Goal: Find specific page/section: Find specific page/section

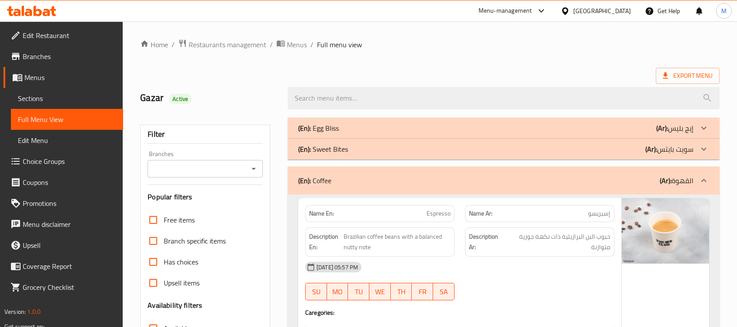
click at [612, 11] on div "[GEOGRAPHIC_DATA]" at bounding box center [603, 11] width 58 height 10
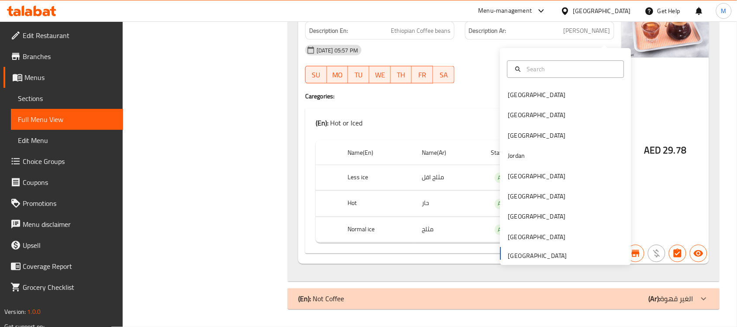
scroll to position [4292, 0]
click at [529, 105] on div "[GEOGRAPHIC_DATA]" at bounding box center [566, 115] width 131 height 20
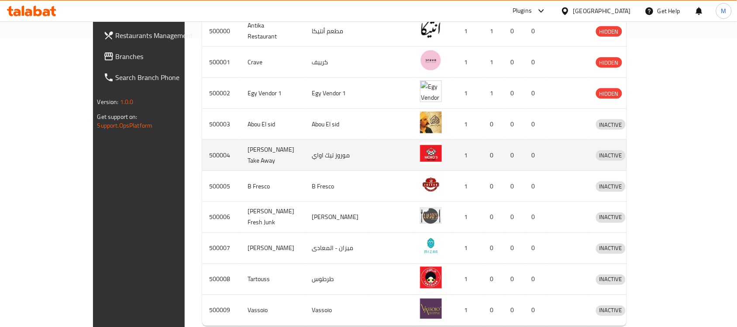
scroll to position [105, 0]
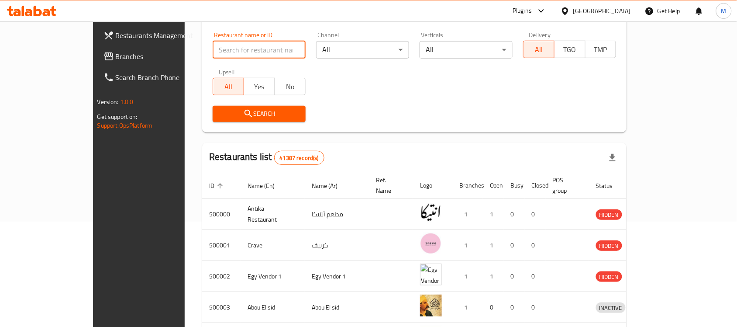
click at [232, 57] on input "search" at bounding box center [259, 49] width 93 height 17
paste input "694435"
type input "694435"
click button "Search" at bounding box center [259, 114] width 93 height 16
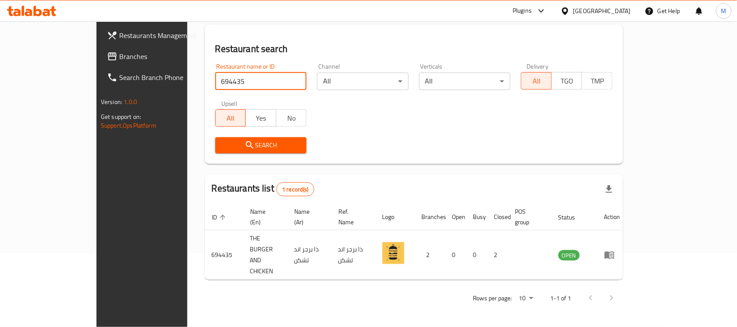
scroll to position [46, 0]
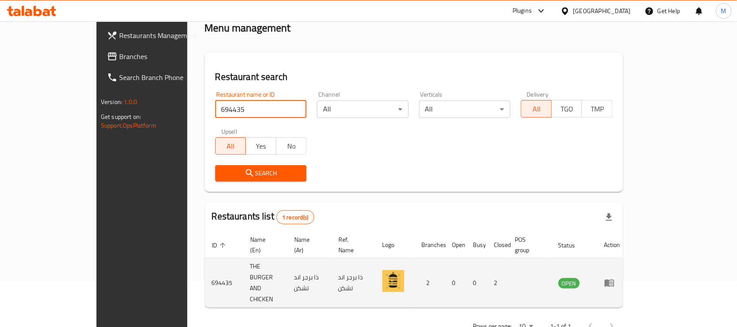
click at [615, 280] on icon "enhanced table" at bounding box center [610, 283] width 10 height 7
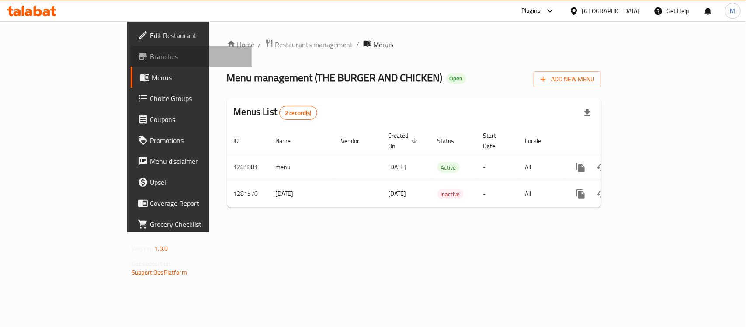
click at [150, 59] on span "Branches" at bounding box center [197, 56] width 95 height 10
